Goal: Ask a question

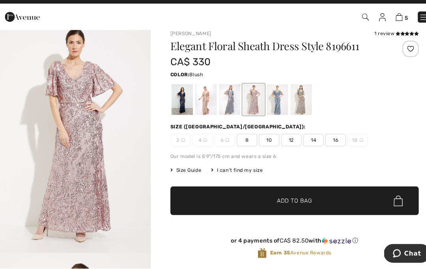
scroll to position [9, 0]
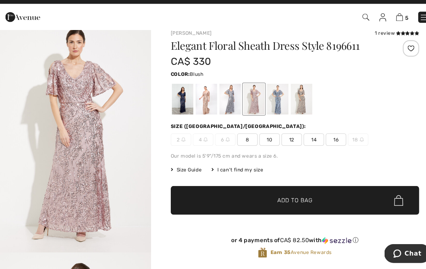
click at [0, 97] on img "1 / 5" at bounding box center [74, 142] width 149 height 224
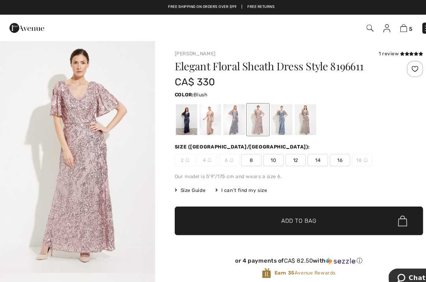
scroll to position [2, 0]
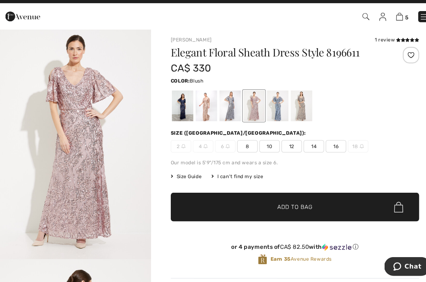
click at [223, 108] on div at bounding box center [225, 113] width 21 height 30
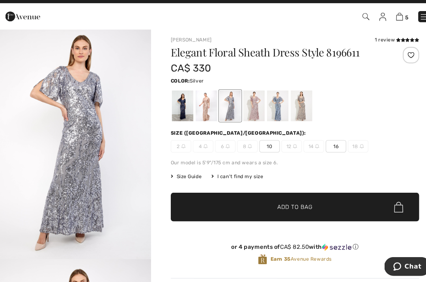
scroll to position [2, 0]
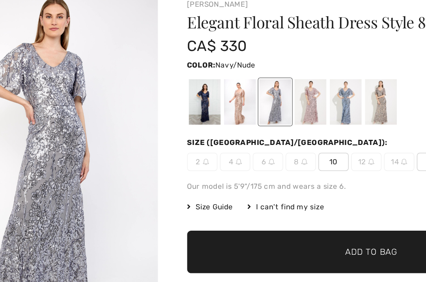
click at [169, 98] on div at bounding box center [179, 113] width 21 height 30
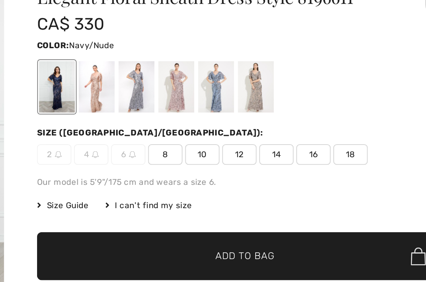
click at [168, 178] on span "Size Guide" at bounding box center [183, 181] width 30 height 7
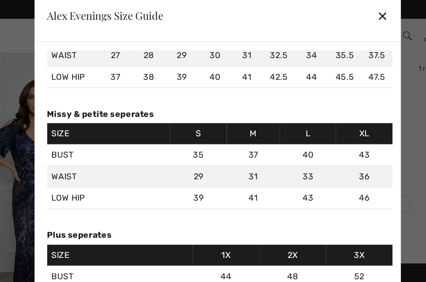
scroll to position [65, 0]
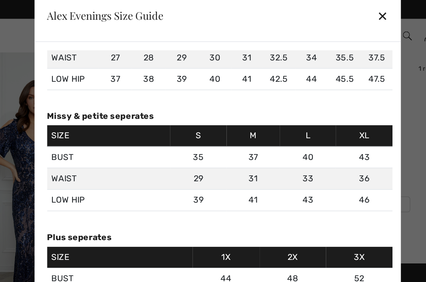
click at [319, 13] on div "✕" at bounding box center [338, 12] width 8 height 17
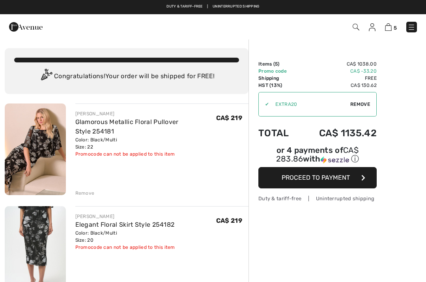
checkbox input "true"
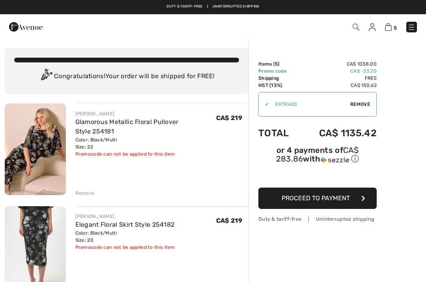
click at [86, 221] on link "Elegant Floral Skirt Style 254182" at bounding box center [124, 224] width 99 height 7
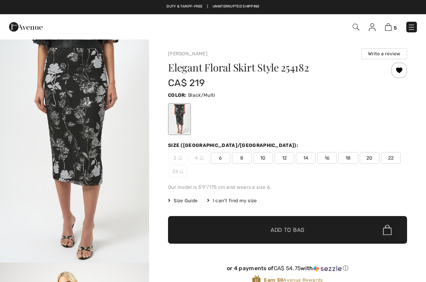
checkbox input "true"
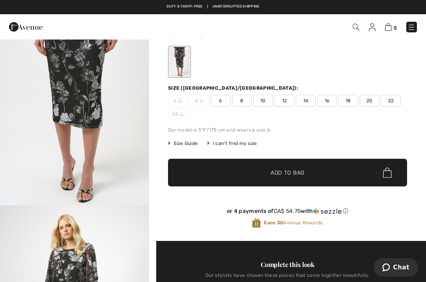
scroll to position [103, 0]
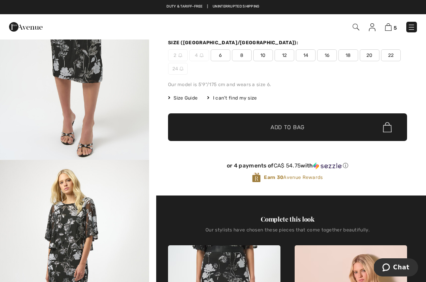
click at [392, 264] on span "Chat" at bounding box center [387, 267] width 11 height 8
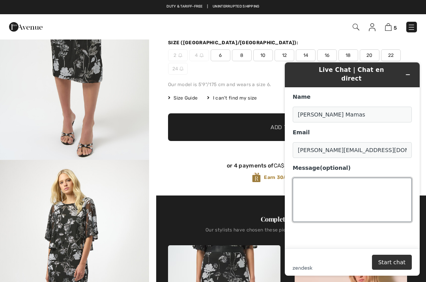
click at [314, 182] on textarea "Message (optional)" at bounding box center [352, 200] width 119 height 44
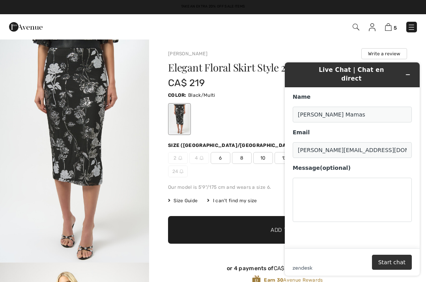
click at [406, 73] on icon "Minimize widget" at bounding box center [408, 75] width 6 height 6
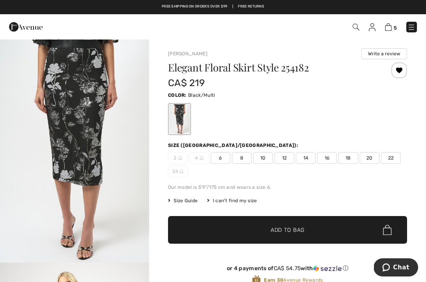
click at [317, 68] on h1 "Elegant Floral Skirt Style 254182" at bounding box center [267, 67] width 199 height 10
click at [316, 67] on h1 "Elegant Floral Skirt Style 254182" at bounding box center [267, 67] width 199 height 10
click at [311, 70] on h1 "Elegant Floral Skirt Style 254182" at bounding box center [267, 67] width 199 height 10
click at [309, 69] on h1 "Elegant Floral Skirt Style 254182" at bounding box center [267, 67] width 199 height 10
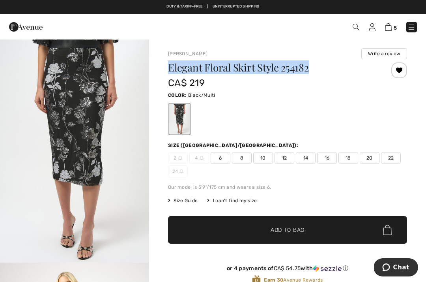
copy h1 "Elegant Floral Skirt Style 254182"
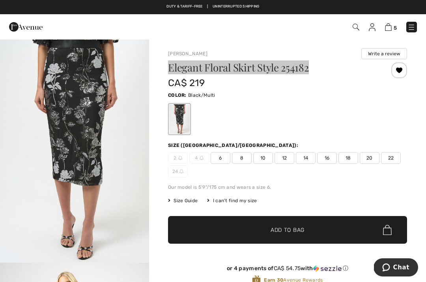
click at [396, 269] on span "Chat" at bounding box center [401, 267] width 16 height 7
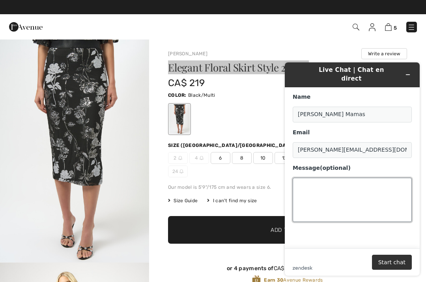
click at [316, 192] on textarea "Message (optional)" at bounding box center [352, 200] width 119 height 44
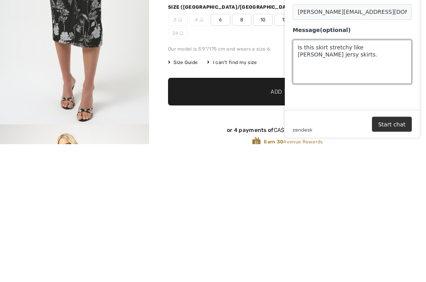
click at [354, 77] on textarea "Is this skirt stretchy like Joseph ribkoff jersy skirts." at bounding box center [352, 62] width 119 height 44
click at [360, 60] on textarea "Is this skirt stretchy like Joseph ribkoff jersy skirts." at bounding box center [352, 62] width 119 height 44
click at [347, 54] on textarea "Is this skirt stretchy like Joseph ribkoff jersy skirts." at bounding box center [352, 62] width 119 height 44
click at [351, 56] on textarea "Is this skirt stretchy like Joseph ribkoff jersy skirts." at bounding box center [352, 62] width 119 height 44
click at [347, 58] on textarea "Is this skirt stretchy like Joseph ribkoff jersy skirts." at bounding box center [352, 62] width 119 height 44
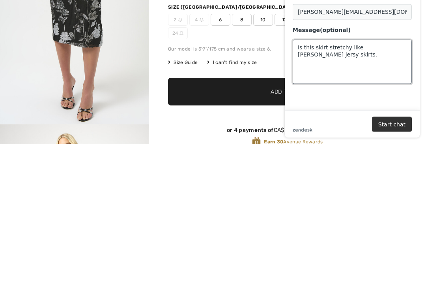
paste textarea "Elegant Floral Skirt Style 254182"
click at [329, 49] on textarea "Is this skirt stretchy like Joseph ribkoff jersy skirts. Elegant Floral Skirt S…" at bounding box center [352, 62] width 119 height 44
click at [399, 67] on textarea "Is this skirt stretchy like Joseph ribkoff jersy skirts. Elegant Floral Skirt S…" at bounding box center [352, 62] width 119 height 44
click at [334, 50] on textarea "Is this skirt stretchy like Joseph ribkoff jersy skirts. Elegant Floral Skirt S…" at bounding box center [352, 62] width 119 height 44
click at [334, 52] on textarea "Is this skirt stretchy like Joseph ribkoff jersy skirts. Elegant Floral Skirt S…" at bounding box center [352, 62] width 119 height 44
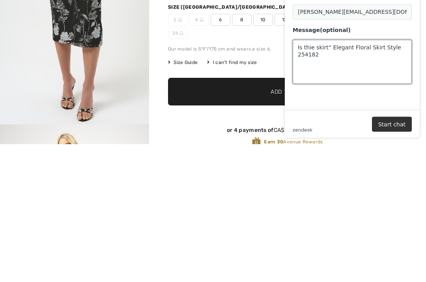
click at [317, 55] on textarea "Is thie skirt” Elegant Floral Skirt Style 254182" at bounding box center [352, 62] width 119 height 44
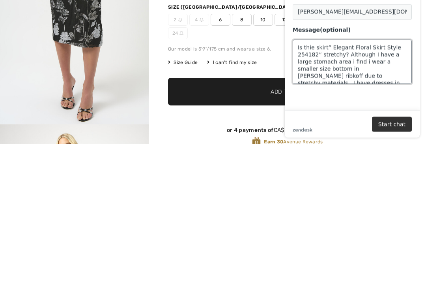
click at [349, 52] on textarea "Is thie skirt” Elegant Floral Skirt Style 254182” stretchy? Although I have a l…" at bounding box center [352, 62] width 119 height 44
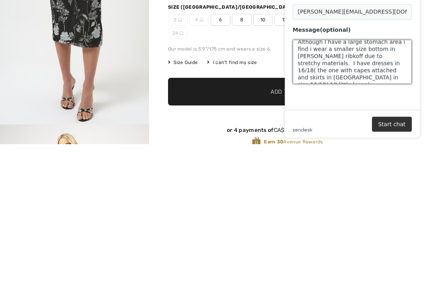
scroll to position [20, 0]
click at [296, 65] on textarea "Is thie skirt” Elegant Floral Skirt Style 254182” stretchy? Although I have a l…" at bounding box center [352, 62] width 119 height 44
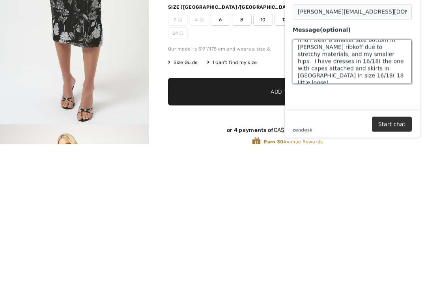
scroll to position [28, 0]
click at [339, 73] on textarea "Is thie skirt” Elegant Floral Skirt Style 254182” stretchy? Although I have a l…" at bounding box center [352, 62] width 119 height 44
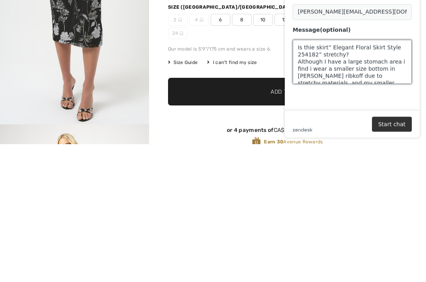
scroll to position [0, 0]
type textarea "Is thie skirt” Elegant Floral Skirt Style 254182” stretchy? Although I have a l…"
click at [413, 38] on main "Name Toula Mamas Email toula.mamas@yahoo.ca Message (optional) Is thie skirt” E…" at bounding box center [353, 29] width 129 height 161
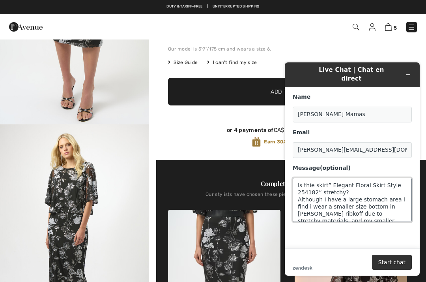
click at [397, 186] on textarea "Is thie skirt” Elegant Floral Skirt Style 254182” stretchy? Although I have a l…" at bounding box center [352, 200] width 119 height 44
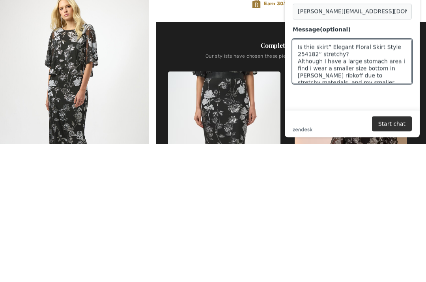
scroll to position [276, 0]
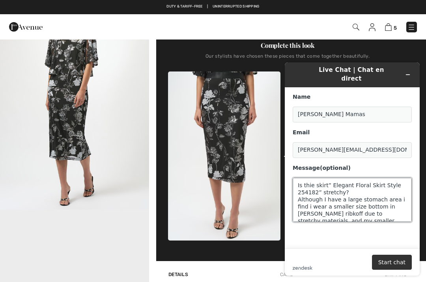
click at [392, 261] on button "Start chat" at bounding box center [392, 262] width 40 height 15
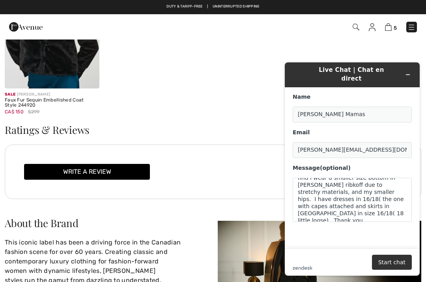
scroll to position [28, 0]
click at [390, 258] on button "Start chat" at bounding box center [392, 262] width 40 height 15
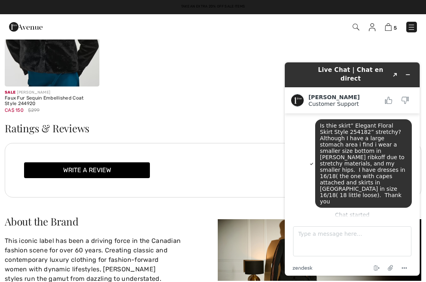
scroll to position [1495, 0]
